Goal: Task Accomplishment & Management: Use online tool/utility

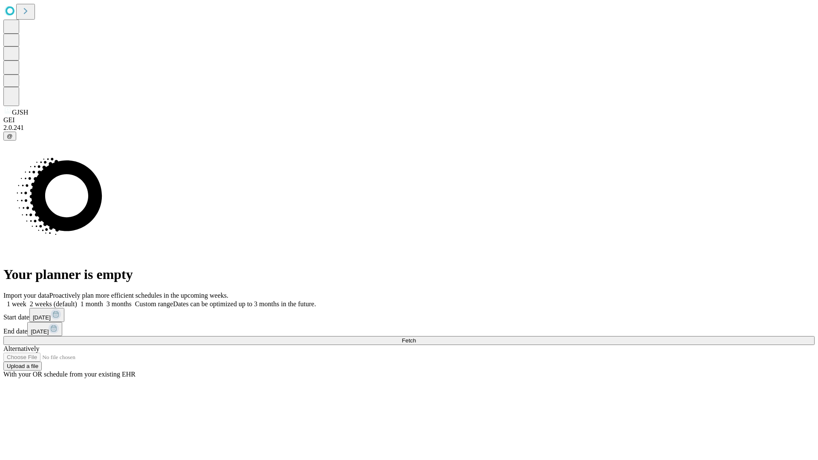
click at [416, 337] on span "Fetch" at bounding box center [409, 340] width 14 height 6
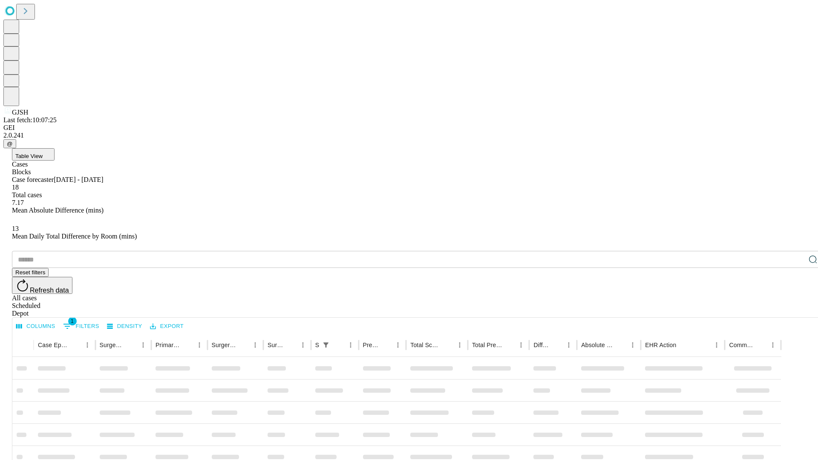
click at [796, 310] on div "Depot" at bounding box center [417, 314] width 811 height 8
